Goal: Task Accomplishment & Management: Manage account settings

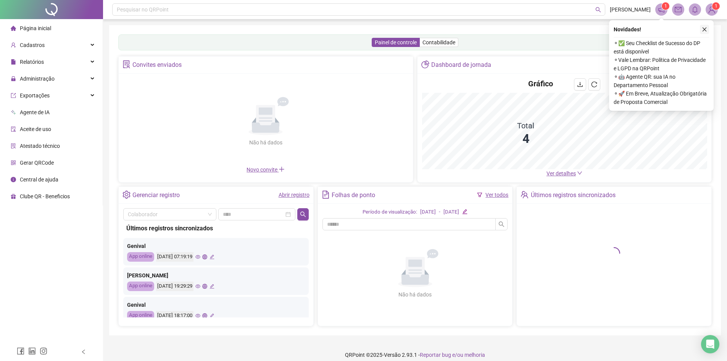
click at [701, 27] on button "button" at bounding box center [704, 29] width 9 height 9
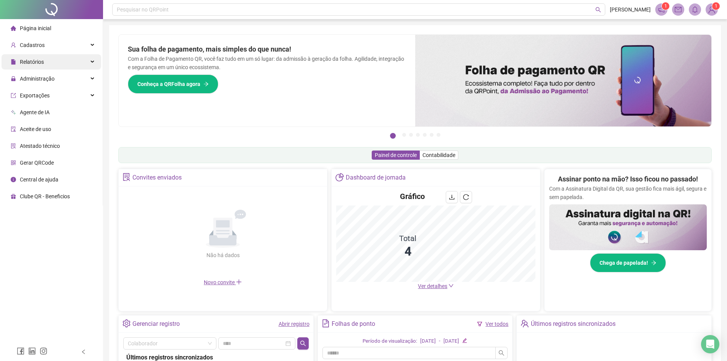
click at [48, 63] on div "Relatórios" at bounding box center [52, 61] width 100 height 15
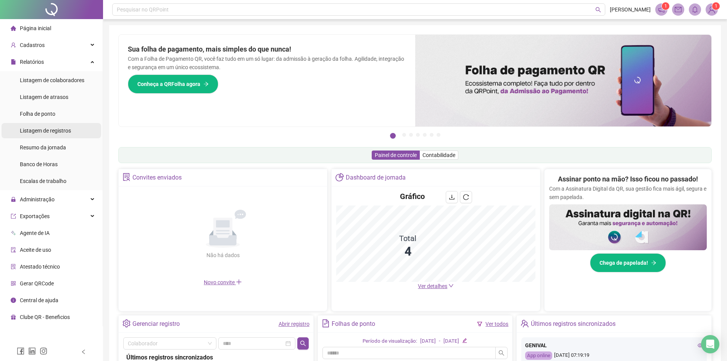
click at [49, 126] on div "Listagem de registros" at bounding box center [45, 130] width 51 height 15
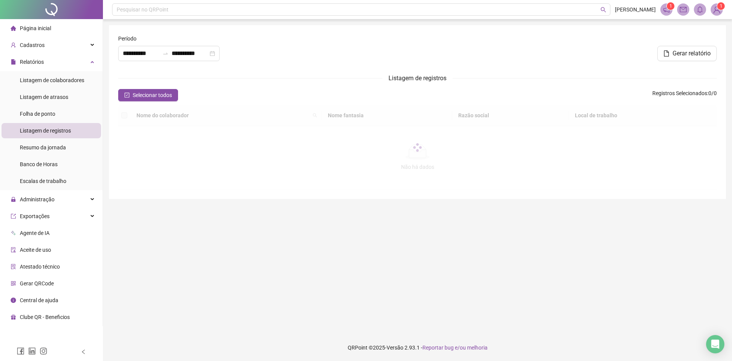
type input "**********"
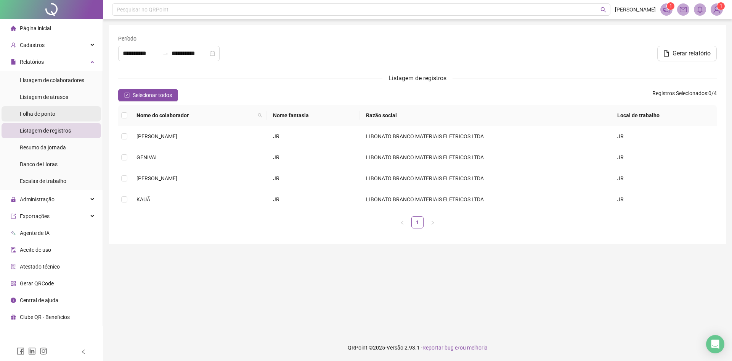
click at [49, 114] on span "Folha de ponto" at bounding box center [37, 114] width 35 height 6
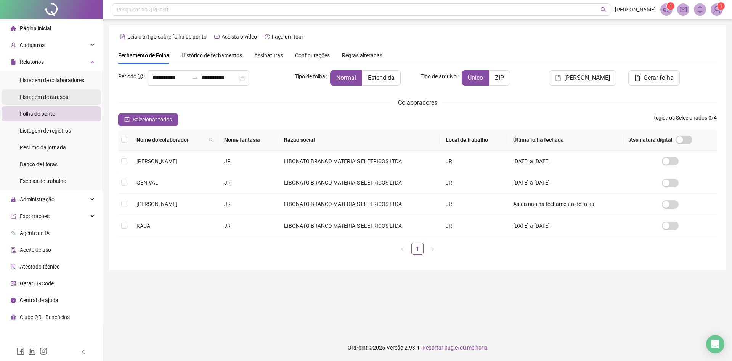
click at [49, 94] on span "Listagem de atrasos" at bounding box center [44, 97] width 48 height 6
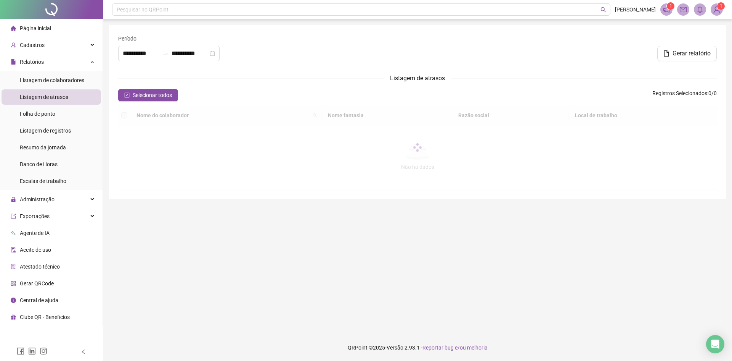
type input "**********"
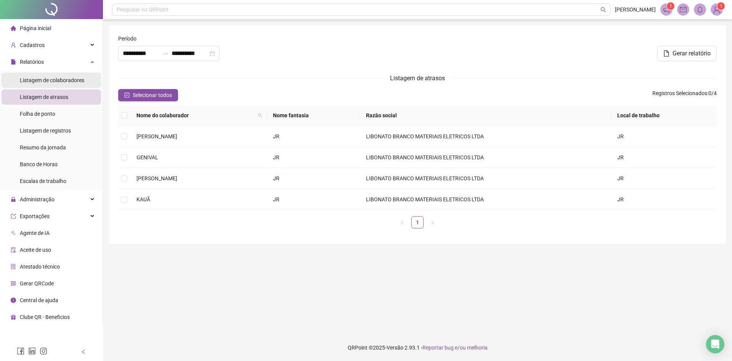
click at [49, 82] on span "Listagem de colaboradores" at bounding box center [52, 80] width 64 height 6
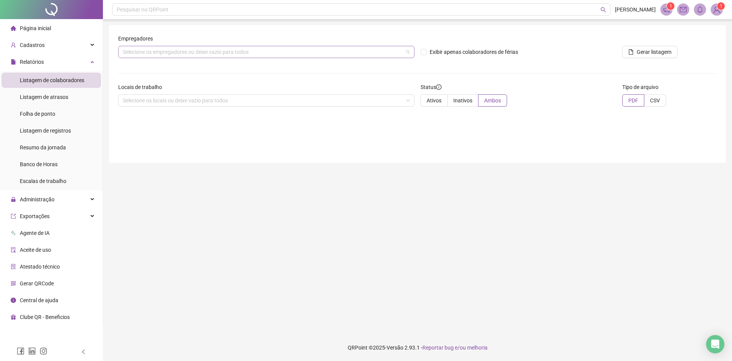
click at [277, 56] on div "Selecione os empregadores ou deixe vazio para todos" at bounding box center [266, 52] width 296 height 12
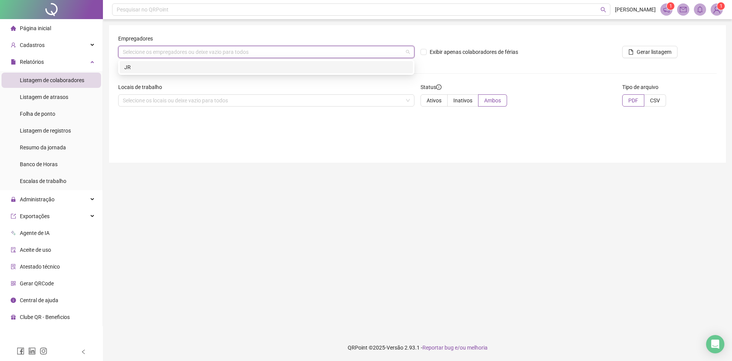
click at [222, 69] on div "JR" at bounding box center [266, 67] width 284 height 8
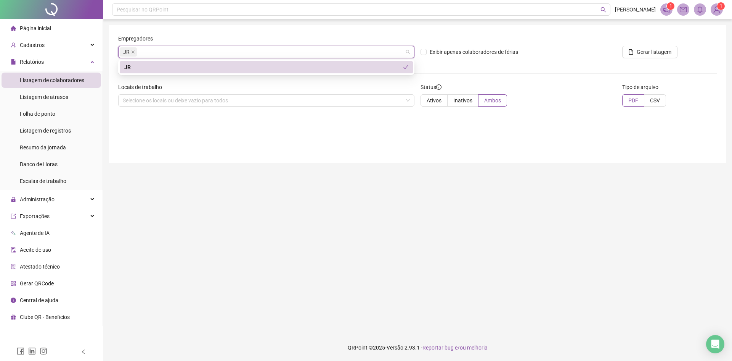
click at [201, 107] on div "Locais de trabalho Selecione os locais ou deixe vazio para todos" at bounding box center [266, 98] width 303 height 30
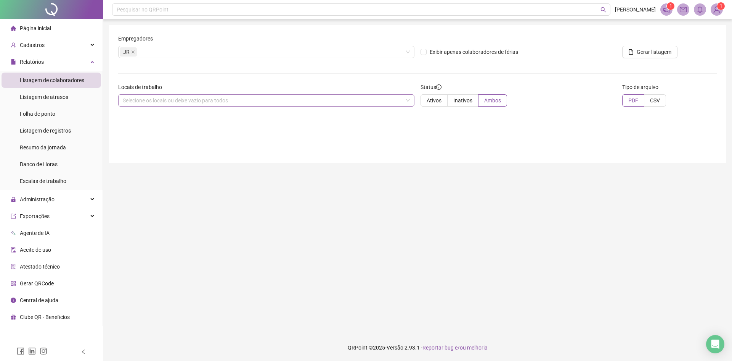
click at [201, 102] on div "Selecione os locais ou deixe vazio para todos" at bounding box center [266, 100] width 296 height 12
click at [165, 135] on div "Empregadores JR Exibir apenas colaboradores de férias Gerar listagem Locais de …" at bounding box center [417, 93] width 617 height 137
click at [674, 53] on button "Gerar listagem" at bounding box center [650, 52] width 55 height 12
click at [438, 103] on span "Ativos" at bounding box center [434, 100] width 15 height 6
click at [53, 199] on span "Administração" at bounding box center [37, 199] width 35 height 6
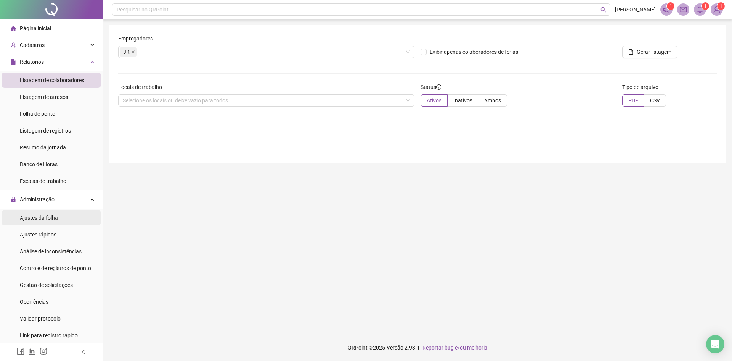
click at [50, 223] on div "Ajustes da folha" at bounding box center [39, 217] width 38 height 15
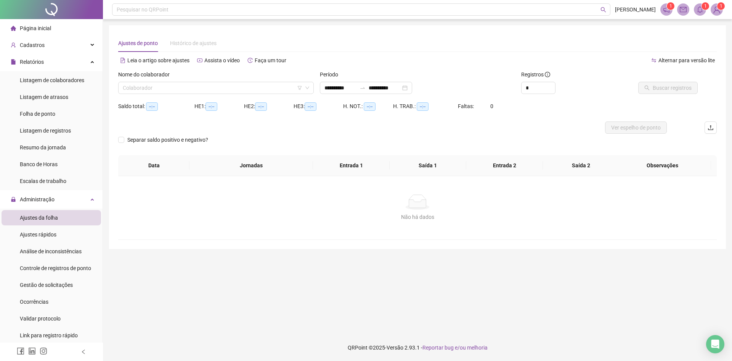
type input "**********"
click at [192, 87] on input "search" at bounding box center [213, 87] width 180 height 11
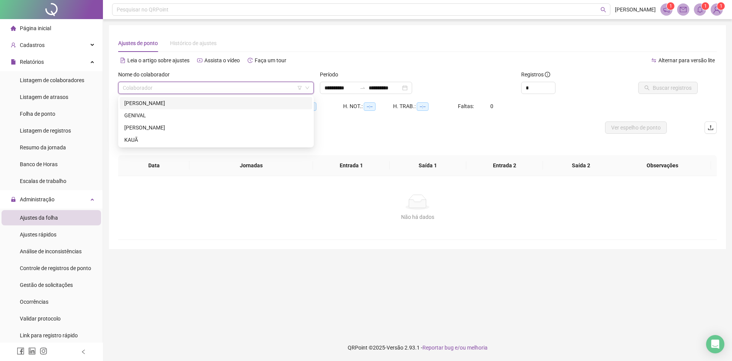
click at [192, 102] on div "FABIANO MEDEIROS" at bounding box center [216, 103] width 184 height 8
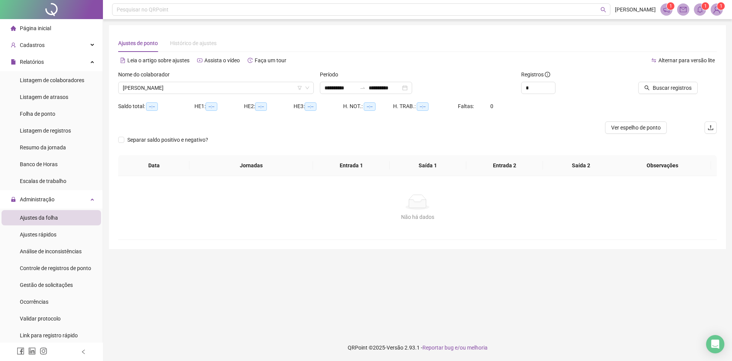
click at [663, 81] on div at bounding box center [661, 75] width 76 height 11
click at [662, 84] on span "Buscar registros" at bounding box center [672, 88] width 39 height 8
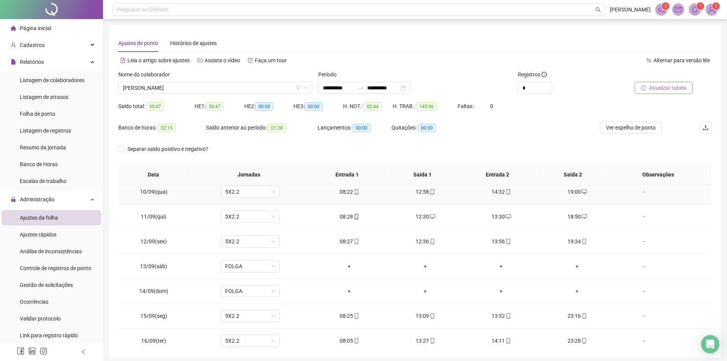
scroll to position [259, 0]
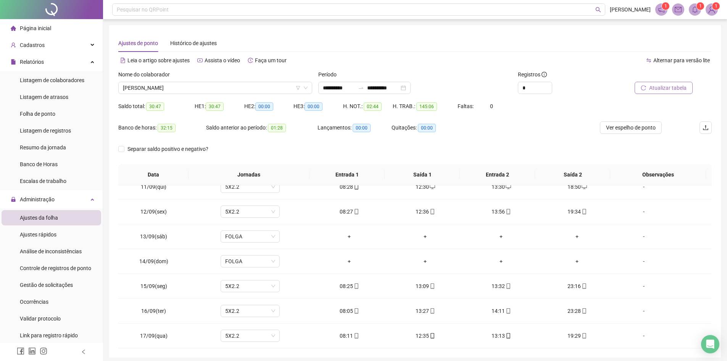
click at [201, 80] on div "Nome do colaborador" at bounding box center [215, 75] width 194 height 11
click at [305, 87] on icon "down" at bounding box center [305, 87] width 5 height 5
click at [305, 86] on icon "down" at bounding box center [305, 87] width 5 height 5
click at [285, 88] on span "FABIANO MEDEIROS" at bounding box center [215, 87] width 185 height 11
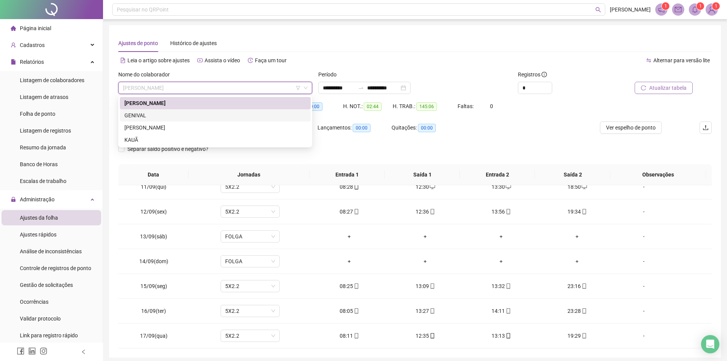
click at [169, 114] on div "GENIVAL" at bounding box center [215, 115] width 182 height 8
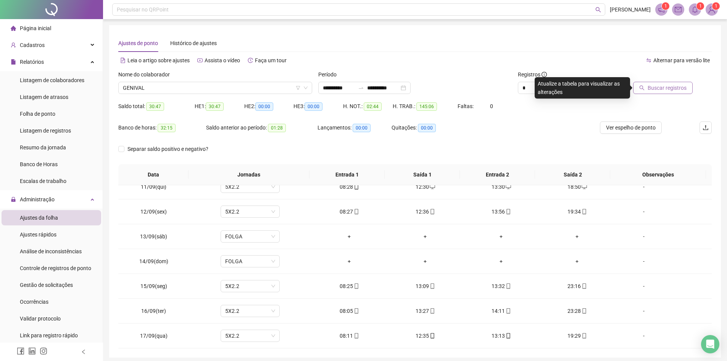
click at [662, 88] on span "Buscar registros" at bounding box center [666, 88] width 39 height 8
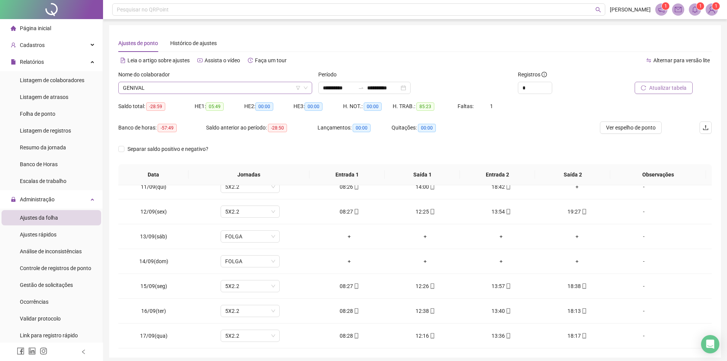
click at [307, 87] on icon "down" at bounding box center [305, 87] width 5 height 5
click at [306, 86] on icon "down" at bounding box center [305, 87] width 5 height 5
click at [305, 86] on icon "down" at bounding box center [305, 87] width 5 height 5
click at [254, 87] on span "GENIVAL" at bounding box center [215, 87] width 185 height 11
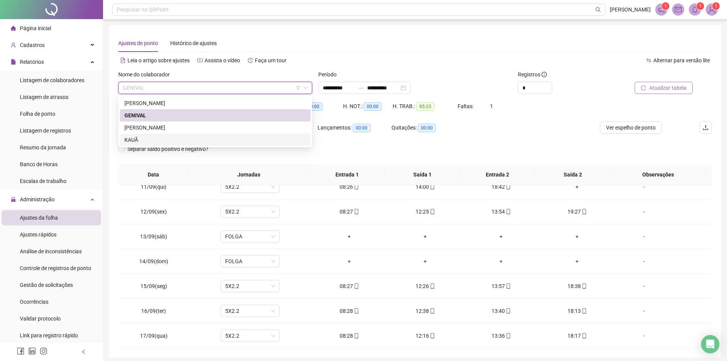
click at [142, 136] on div "KAUÃ" at bounding box center [215, 139] width 182 height 8
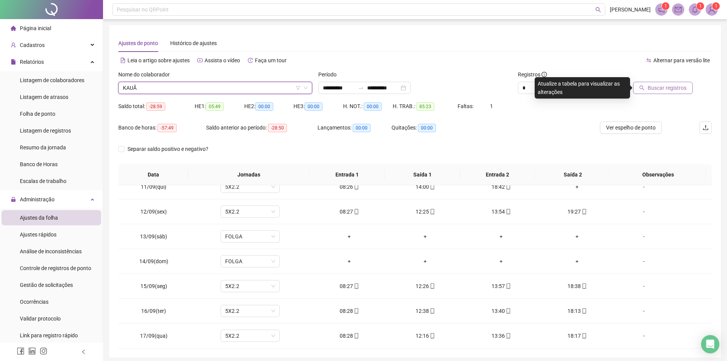
click at [657, 91] on span "Buscar registros" at bounding box center [666, 88] width 39 height 8
